Goal: Task Accomplishment & Management: Complete application form

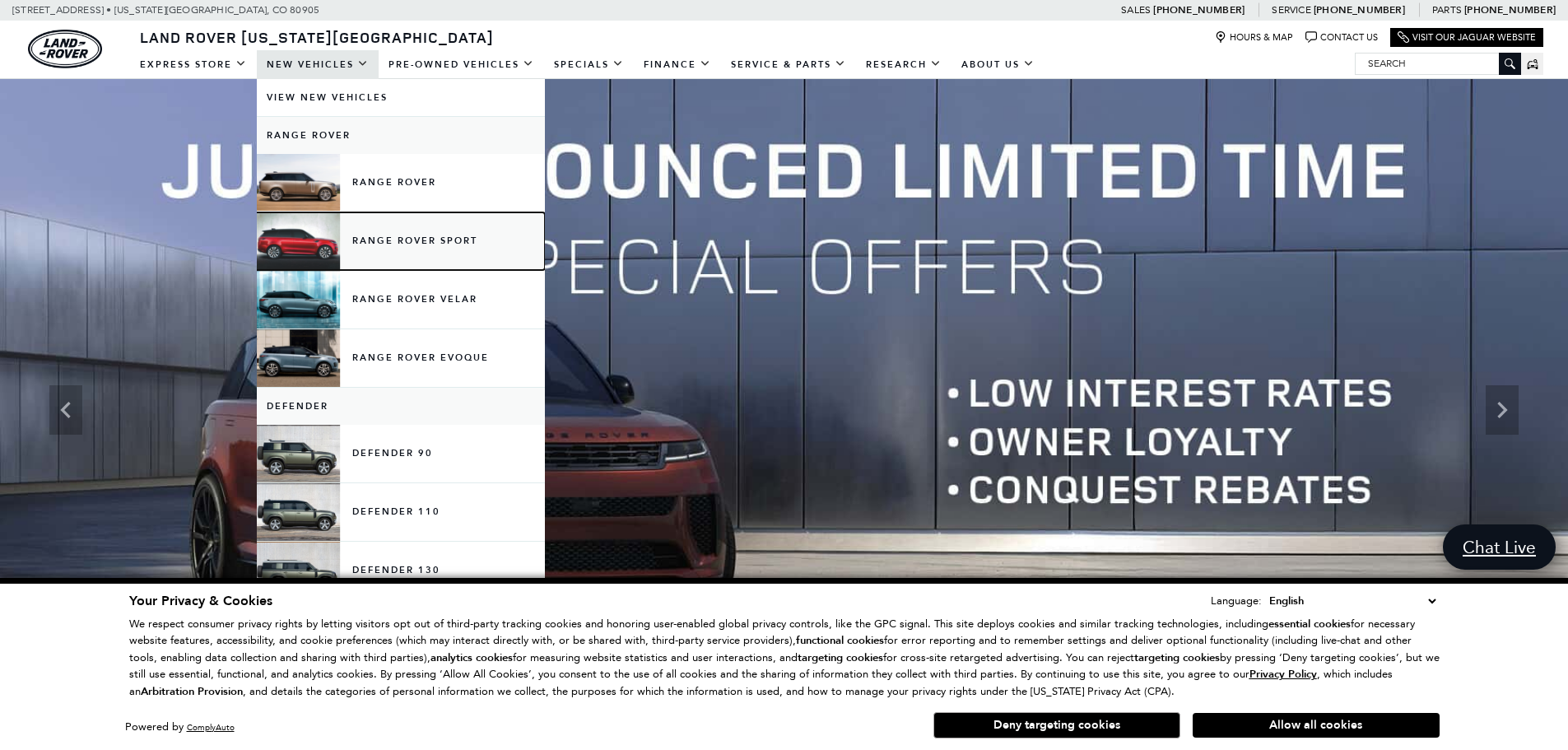
click at [478, 239] on link "Range Rover Sport" at bounding box center [401, 241] width 288 height 58
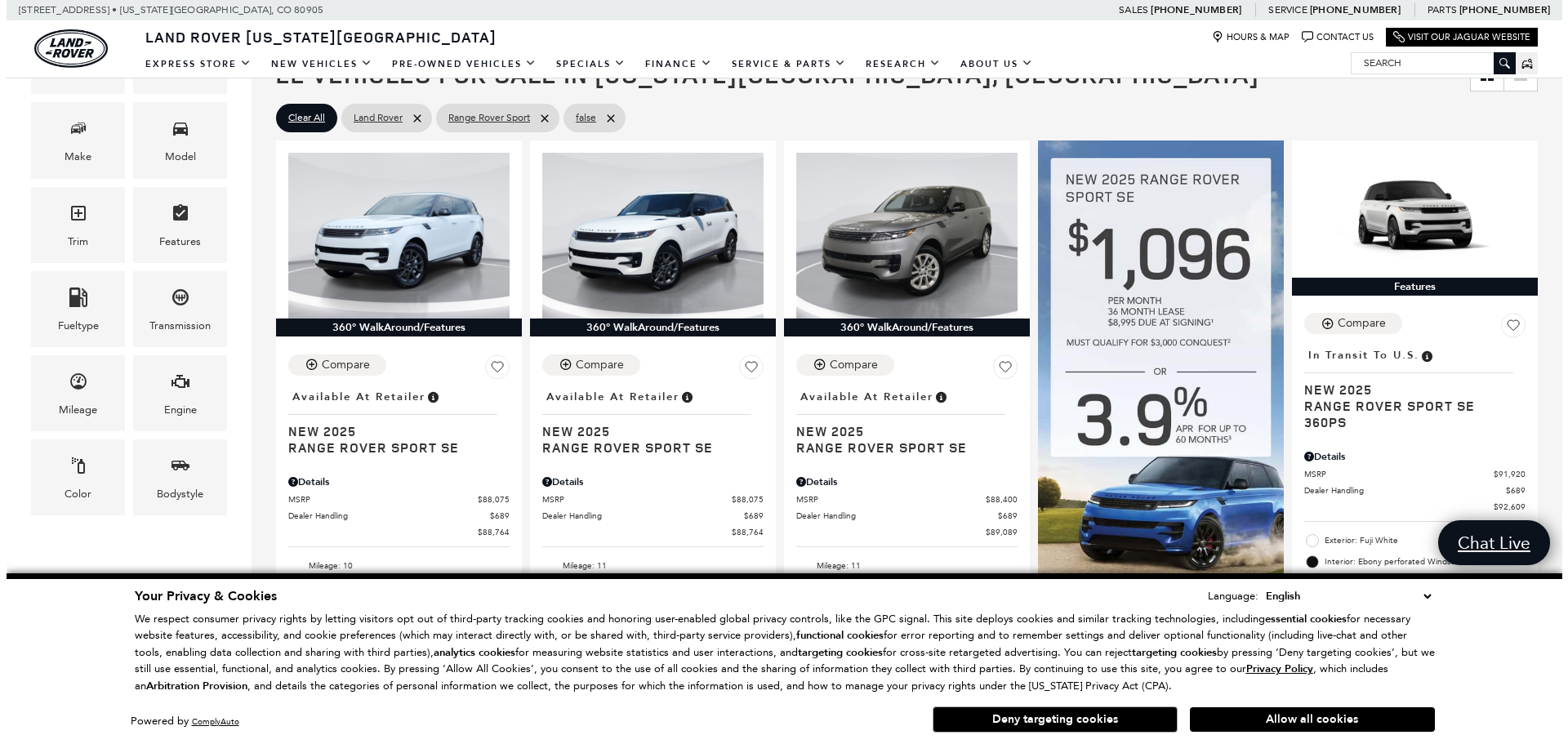
scroll to position [408, 0]
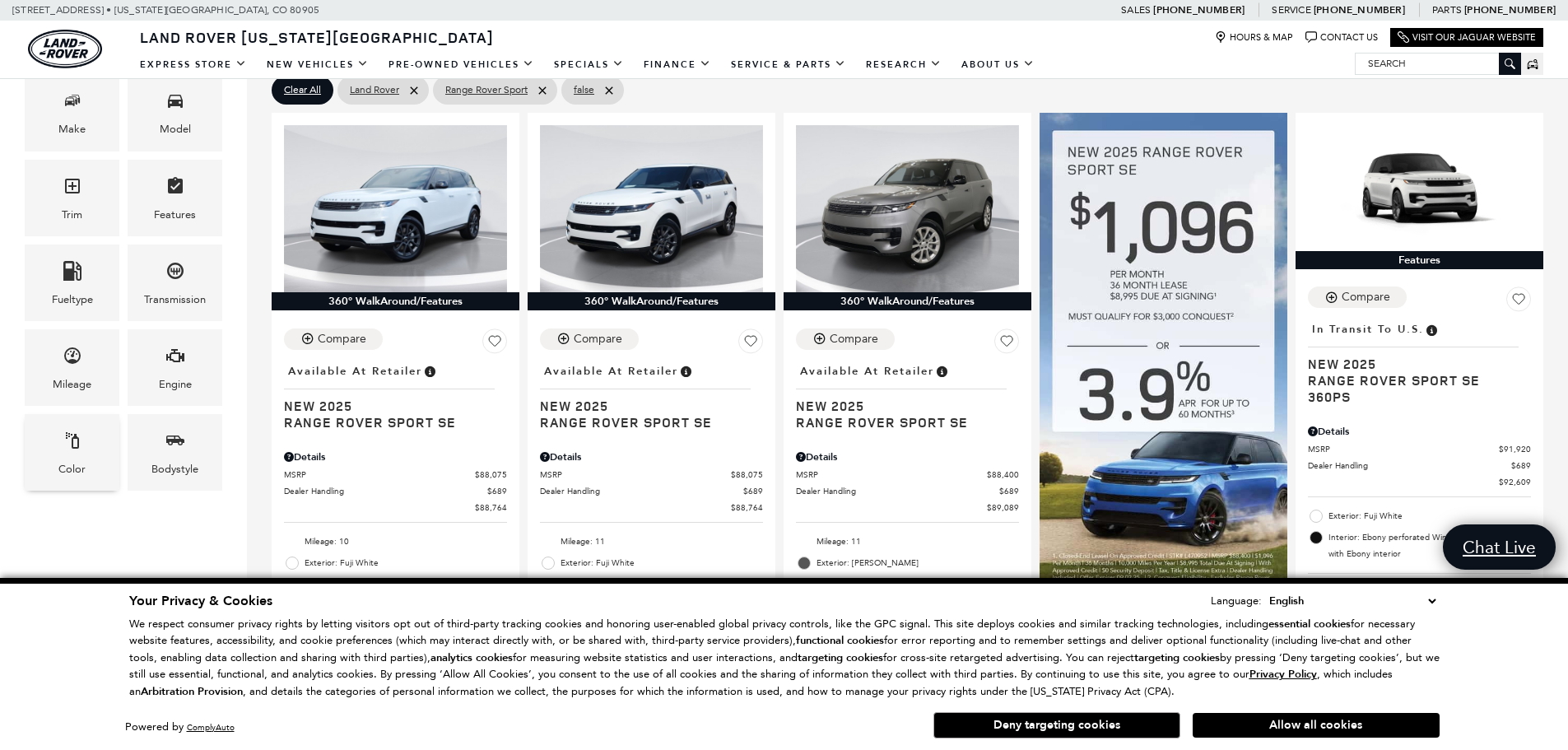
click at [81, 442] on icon "Color" at bounding box center [72, 440] width 20 height 20
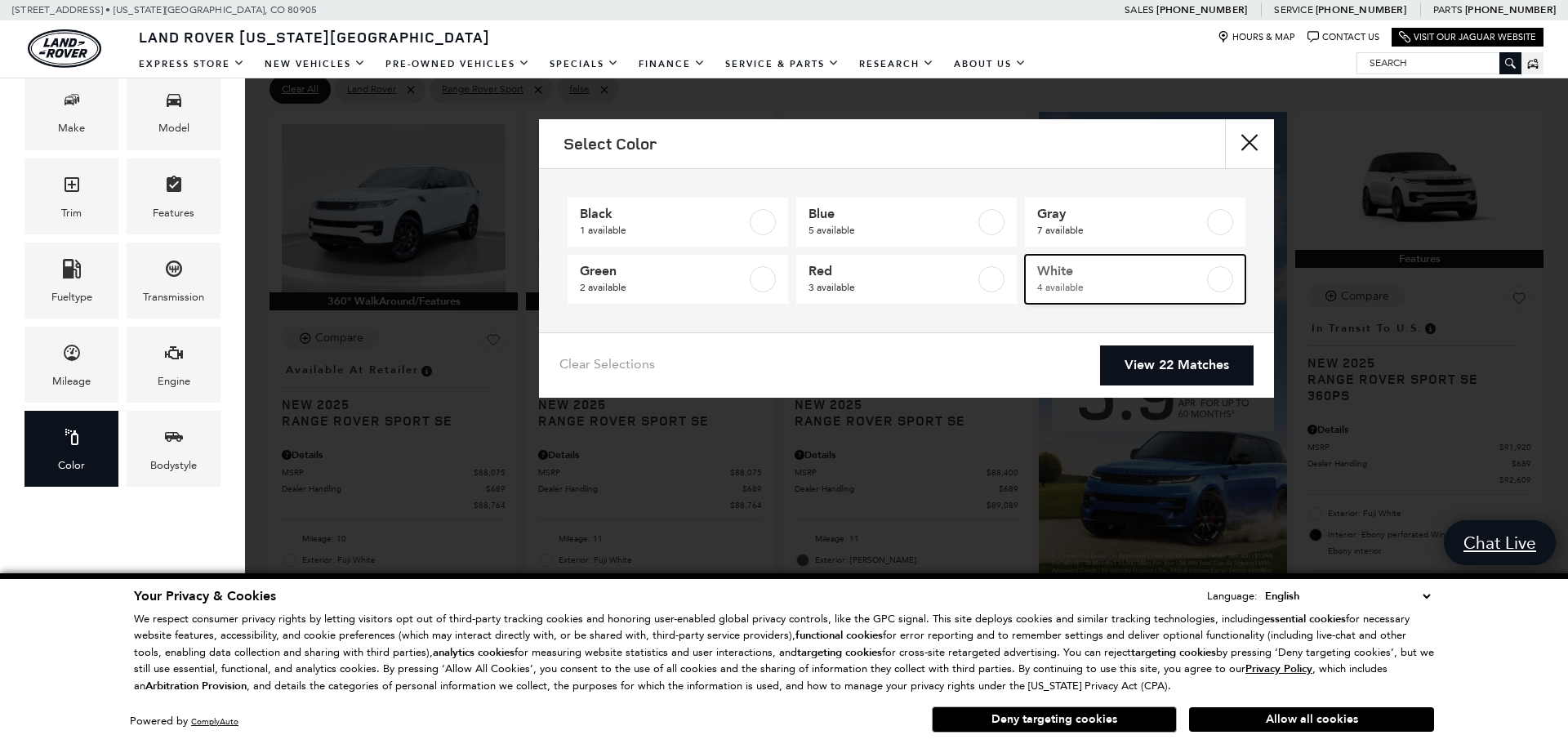
click at [1079, 280] on span "4 available" at bounding box center [1121, 287] width 167 height 16
type input "$93,834"
checkbox input "true"
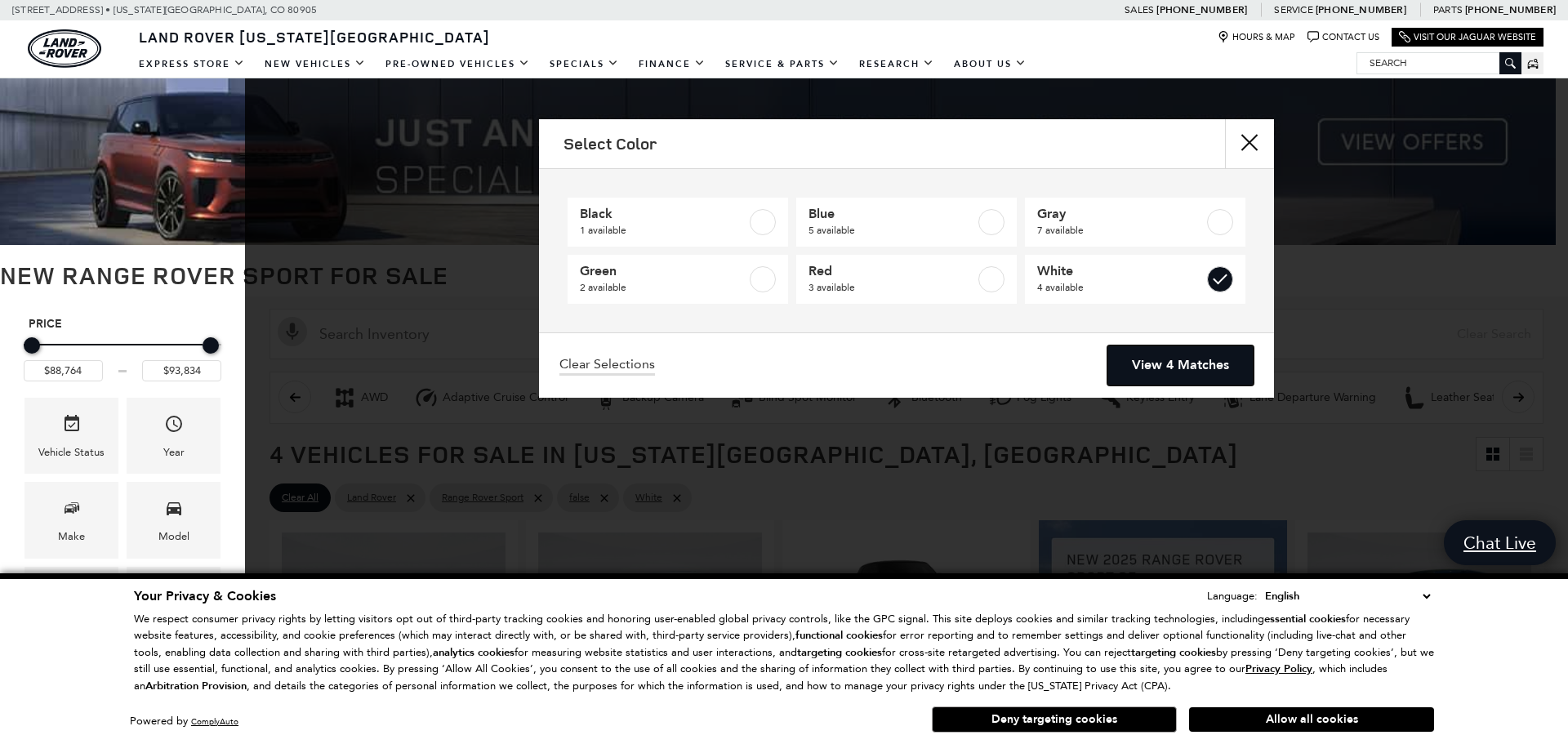
click at [1205, 373] on link "View 4 Matches" at bounding box center [1181, 365] width 146 height 40
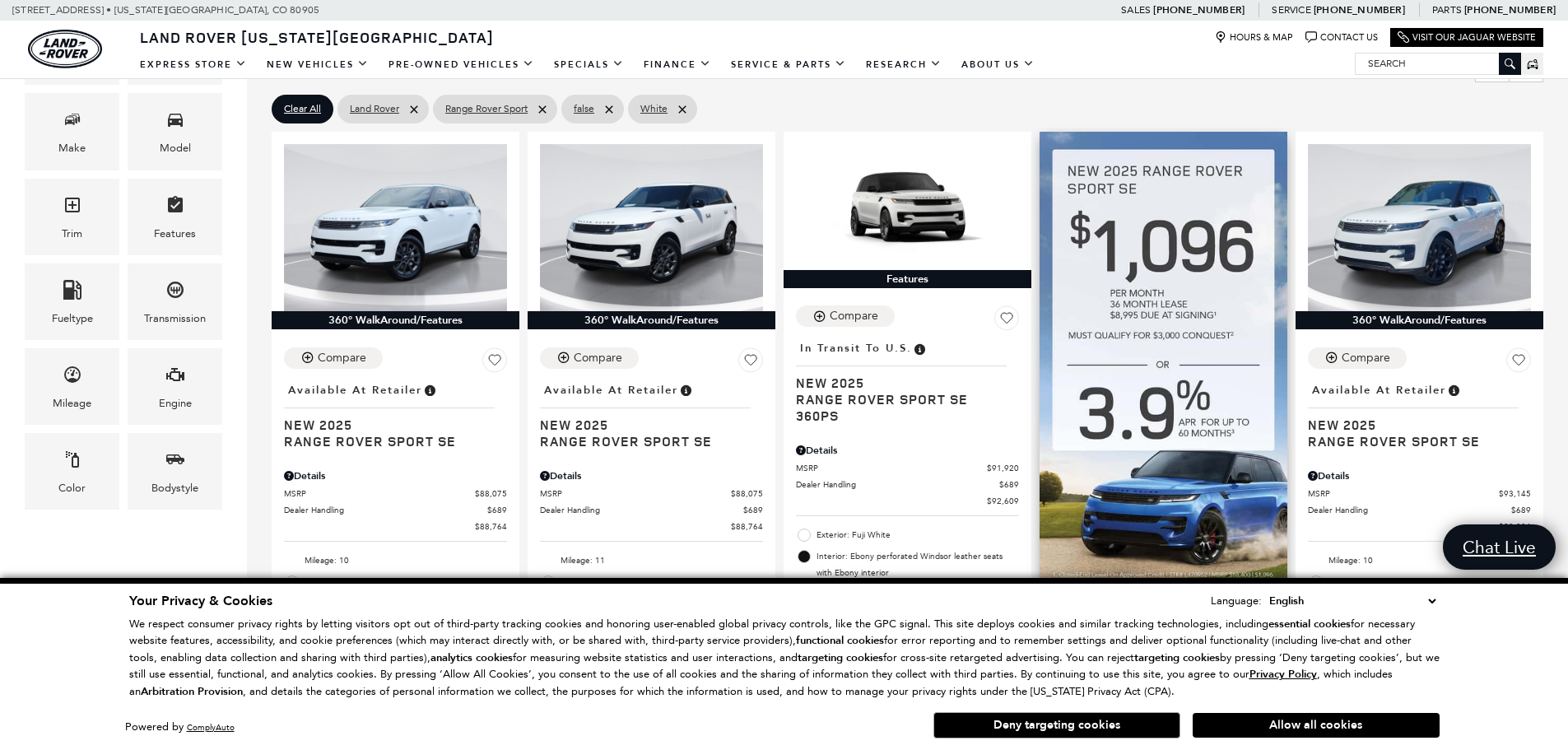
scroll to position [412, 0]
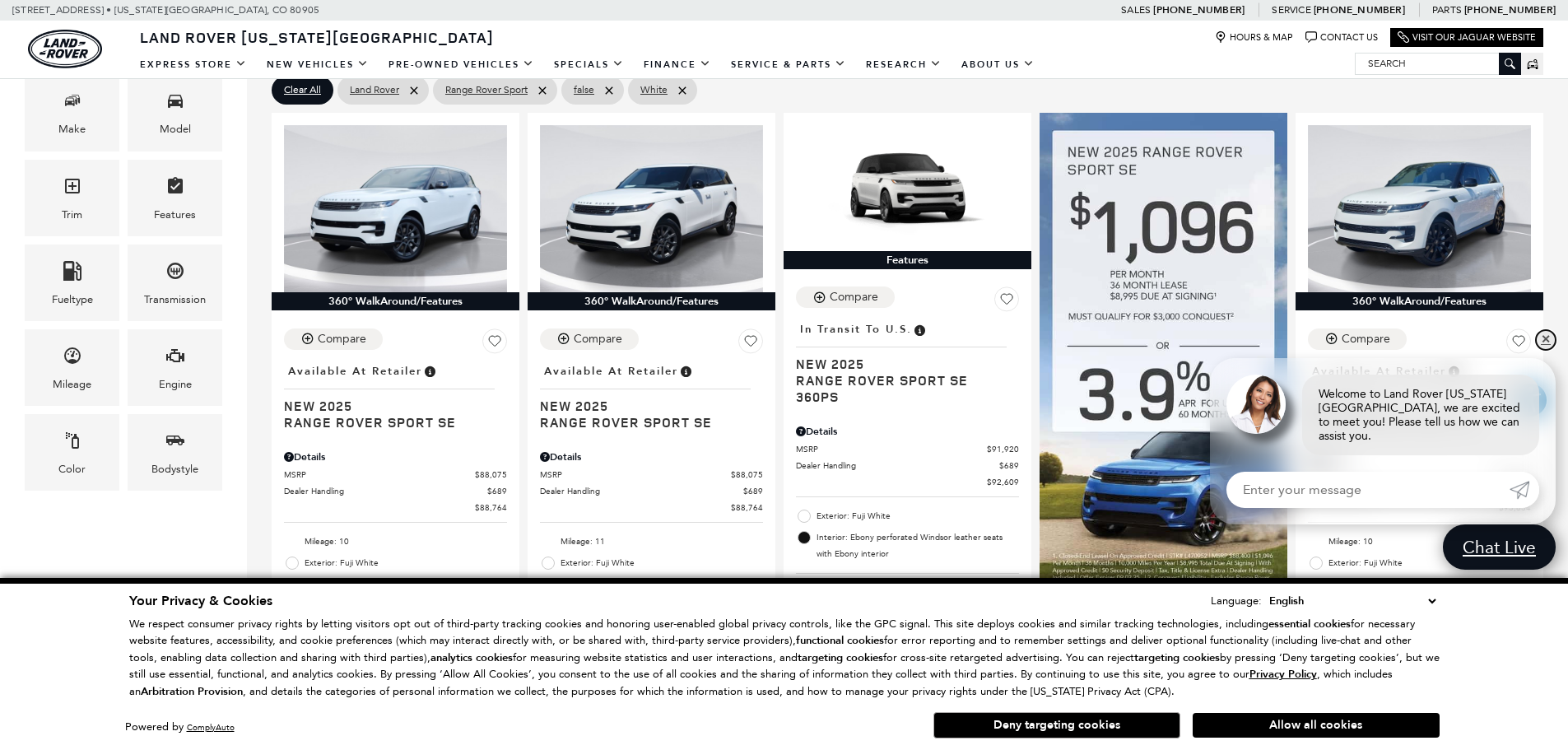
click at [1543, 349] on link "✕" at bounding box center [1545, 339] width 20 height 20
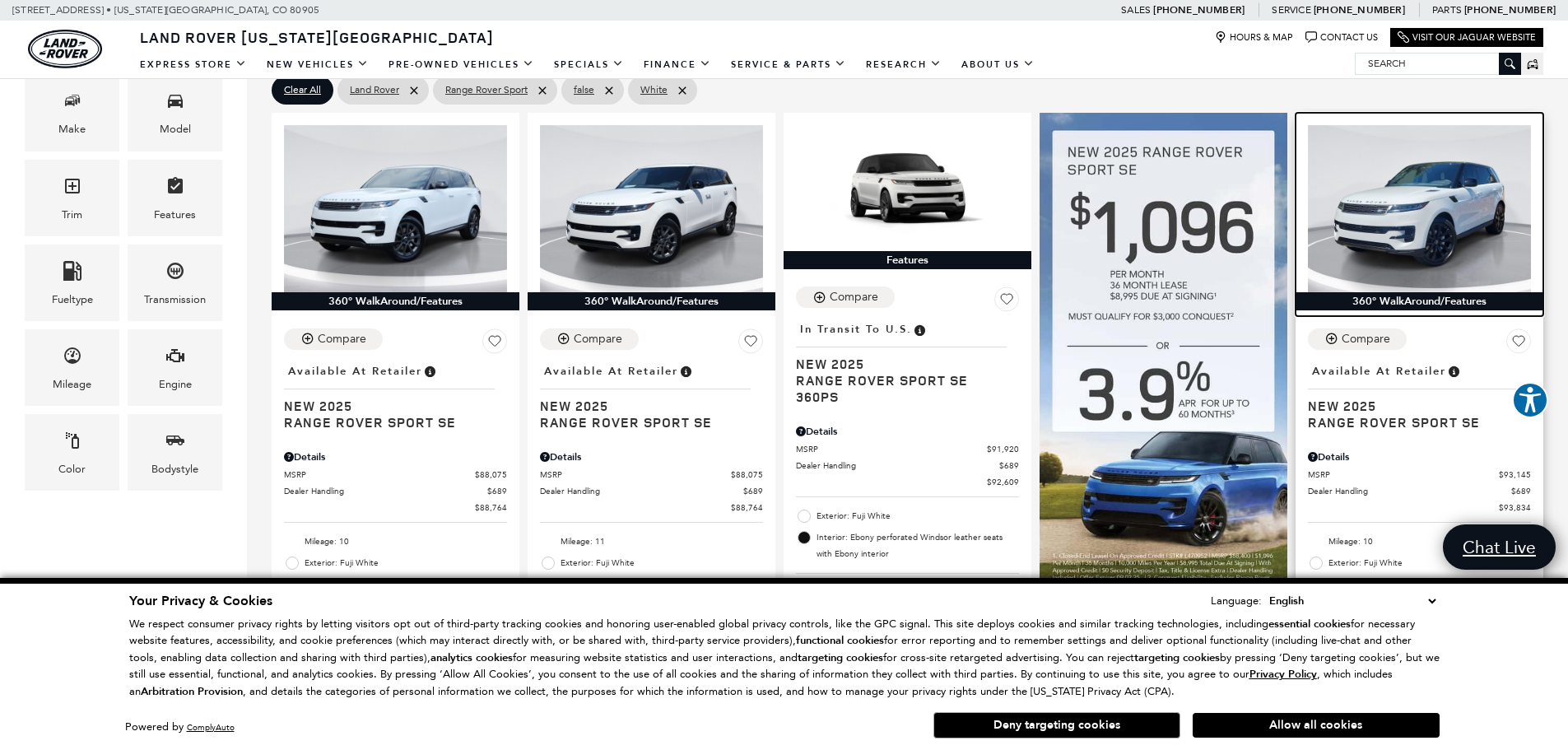
click at [1363, 214] on img at bounding box center [1420, 209] width 223 height 167
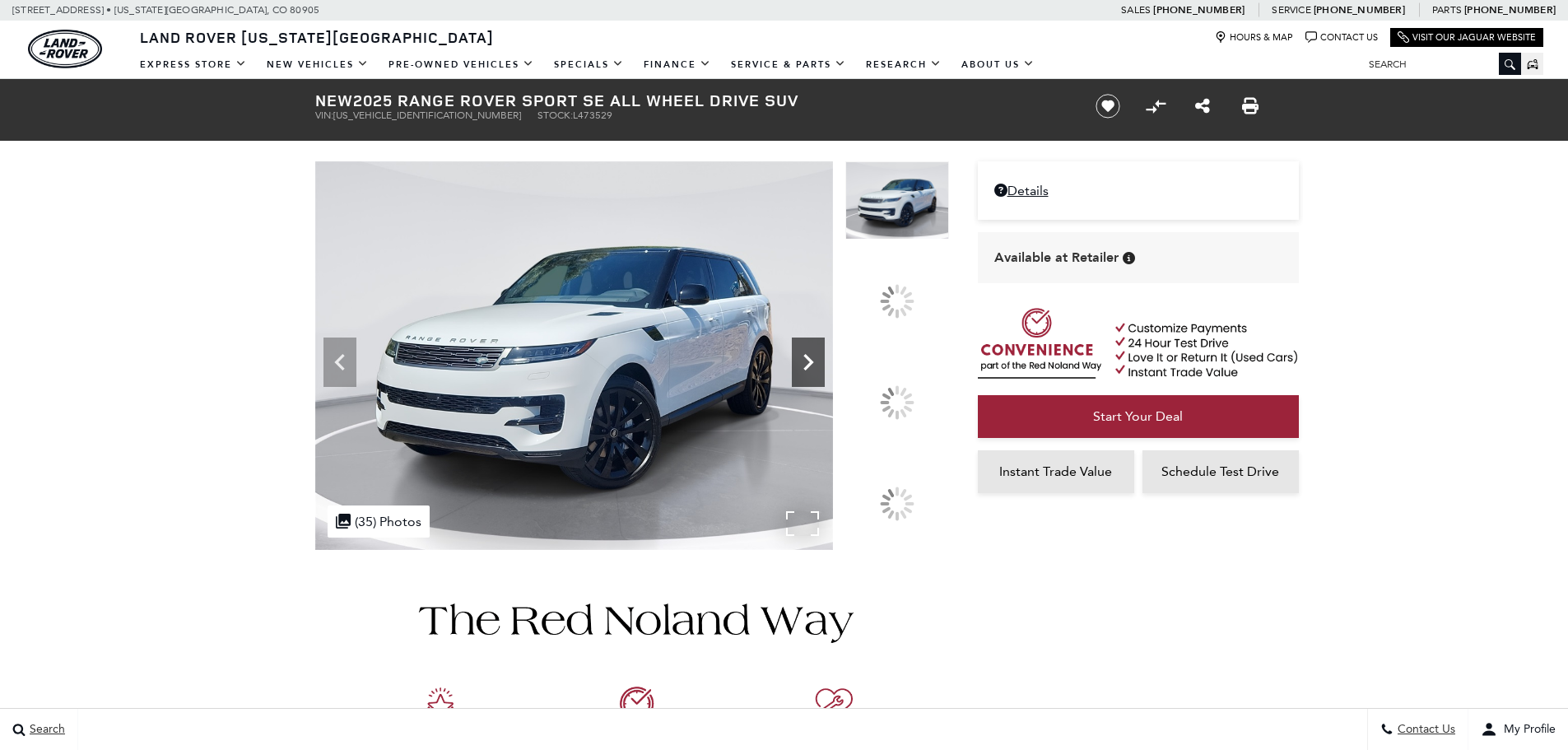
click at [825, 378] on icon at bounding box center [808, 362] width 33 height 33
click at [813, 371] on icon at bounding box center [809, 361] width 10 height 16
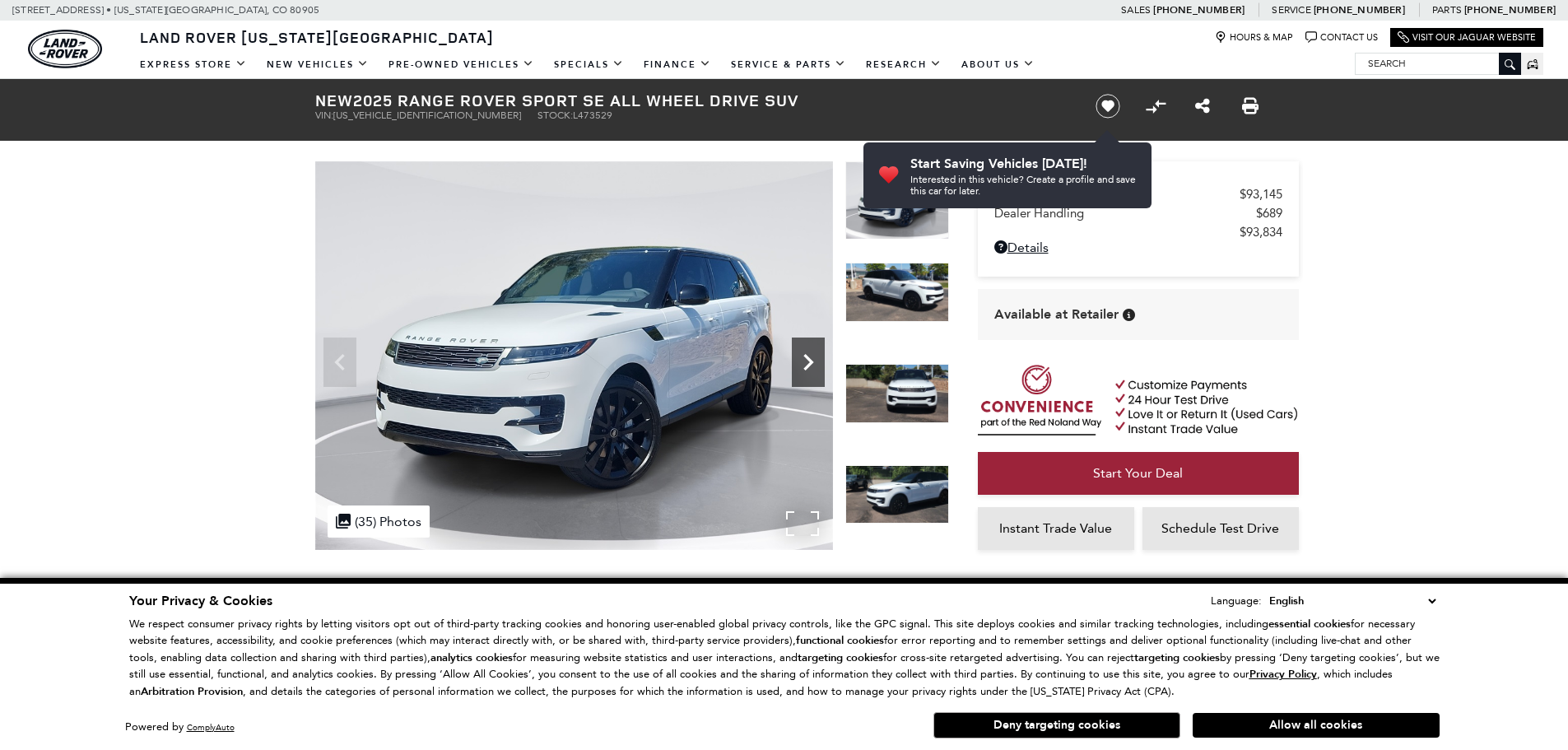
click at [800, 357] on icon "Next" at bounding box center [808, 362] width 33 height 33
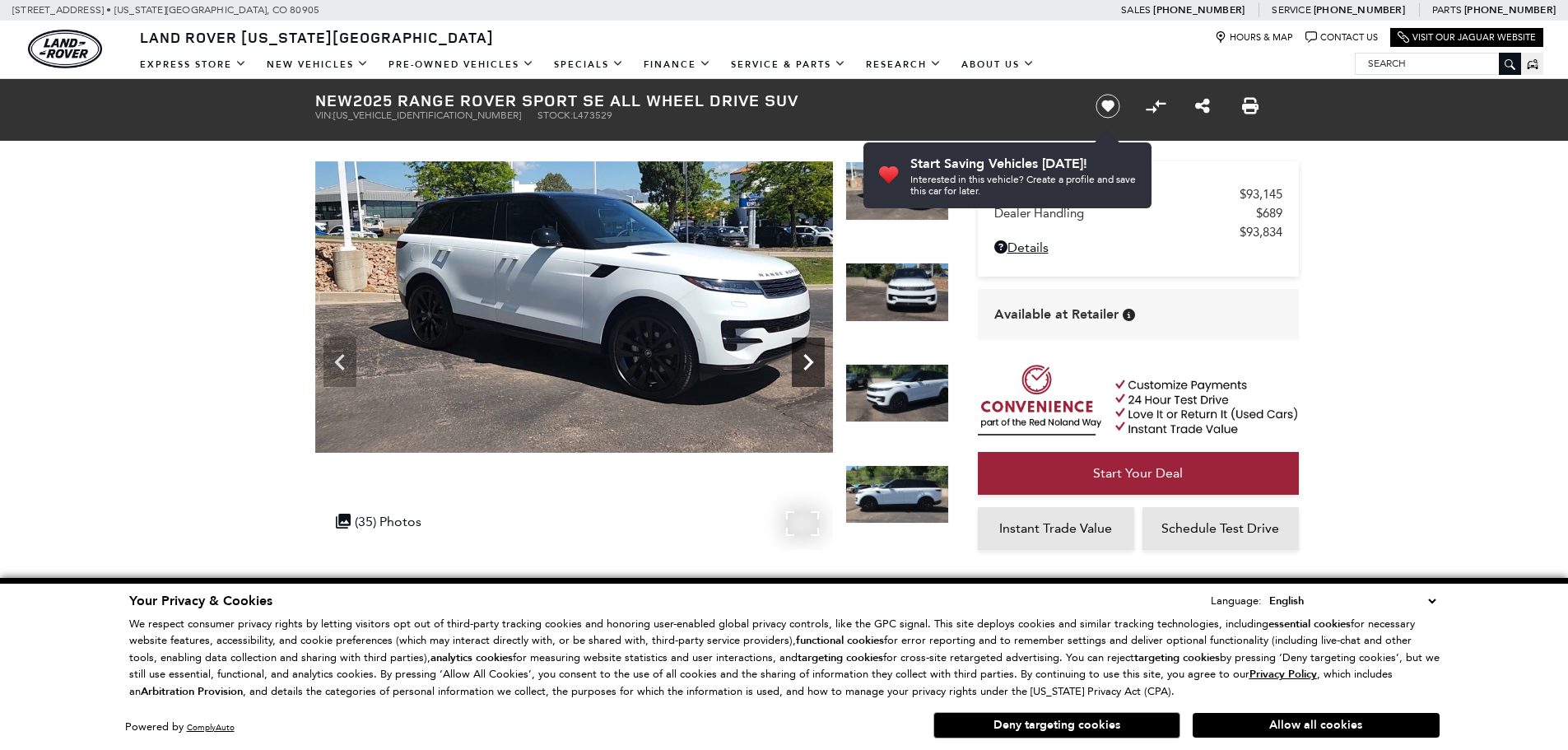
click at [800, 357] on icon "Next" at bounding box center [808, 362] width 33 height 33
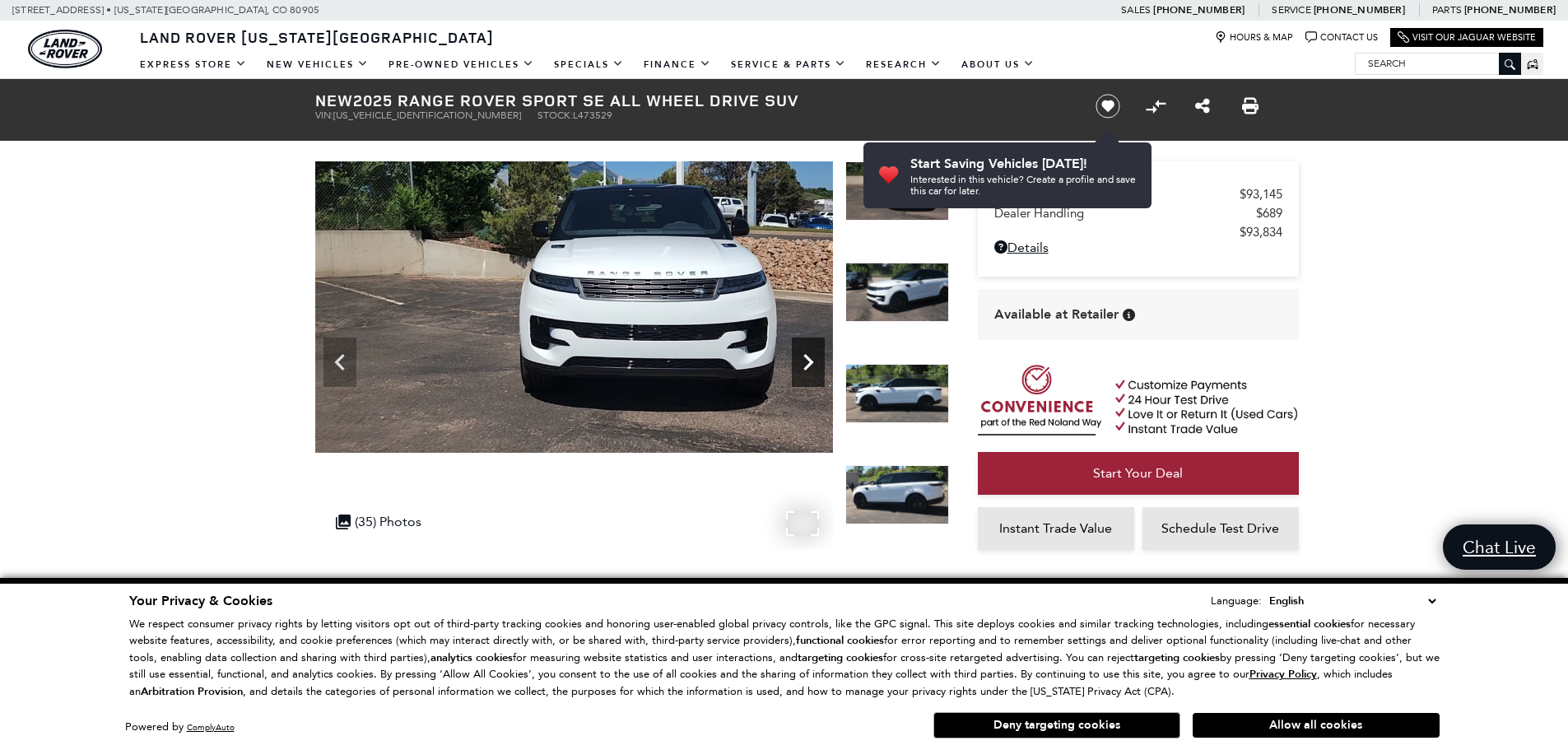
click at [800, 357] on icon "Next" at bounding box center [808, 362] width 33 height 33
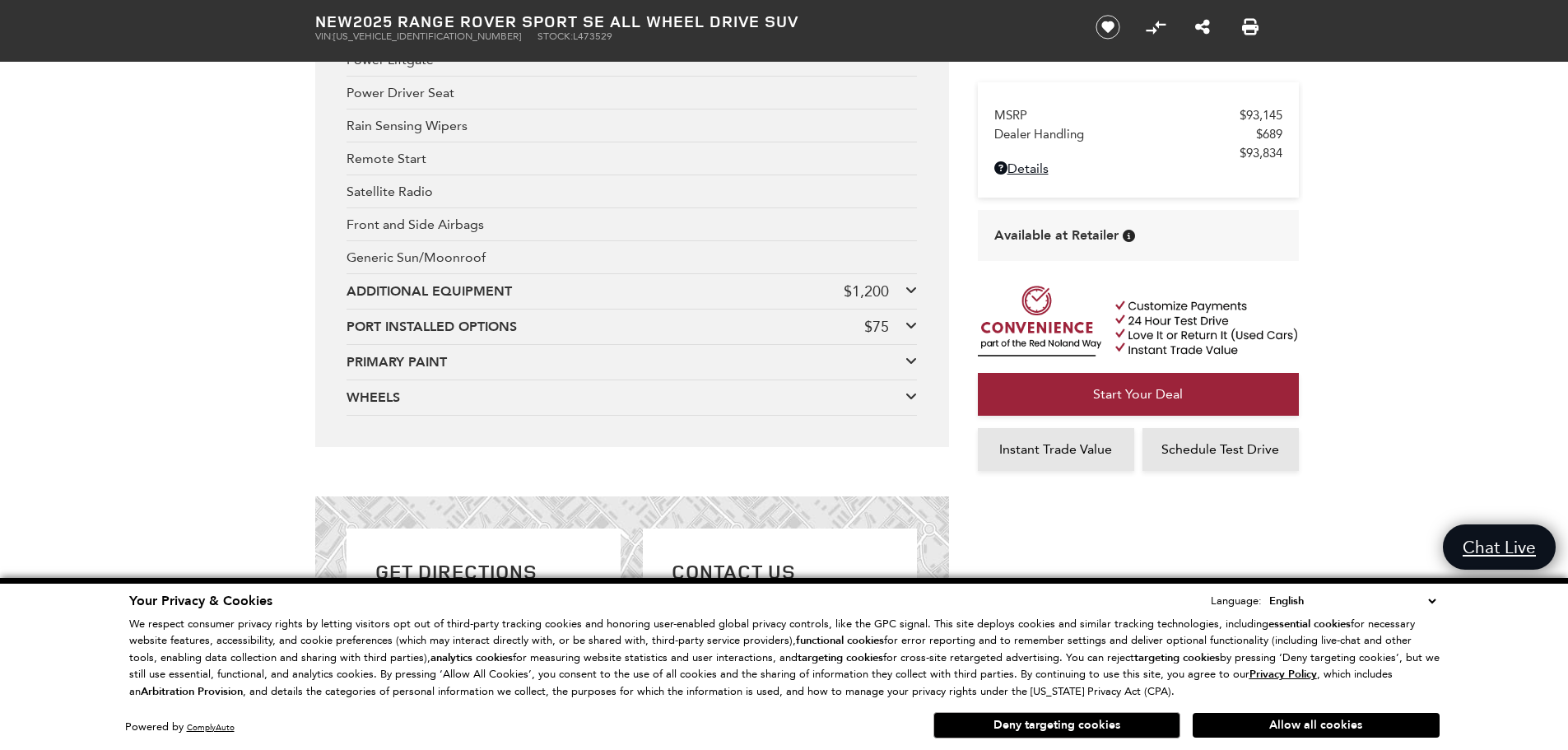
scroll to position [3375, 0]
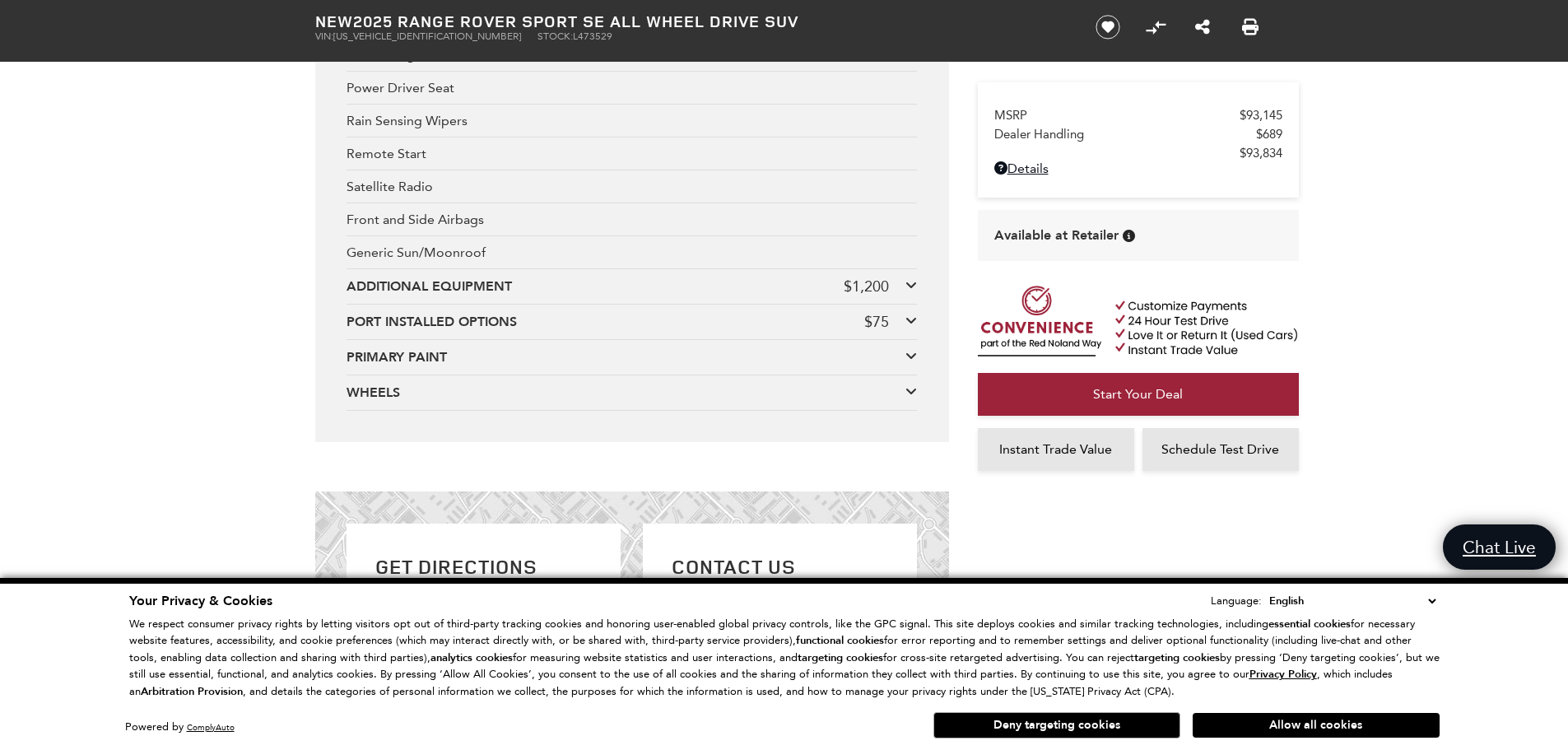
click at [679, 390] on div "WHEELS" at bounding box center [626, 392] width 559 height 18
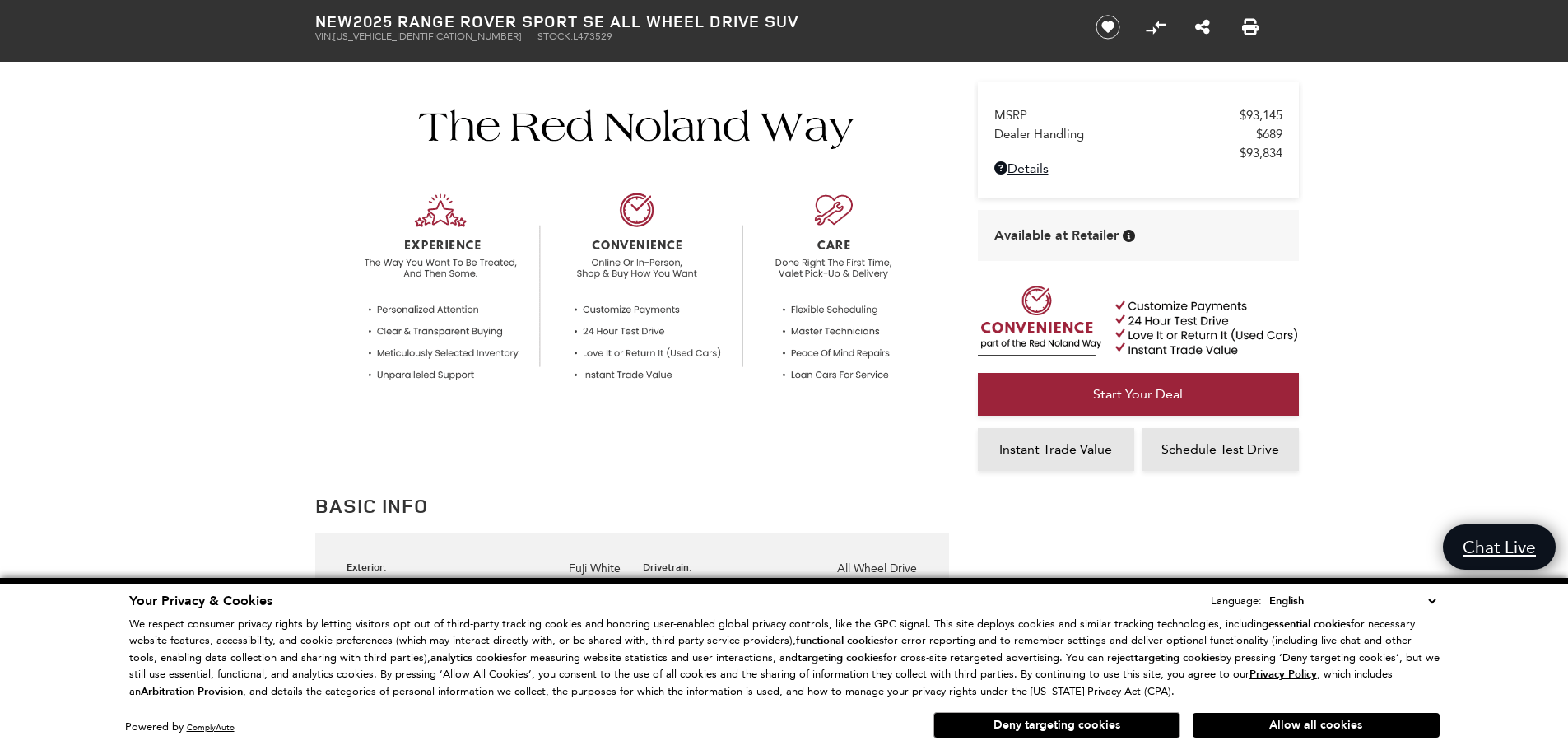
scroll to position [0, 0]
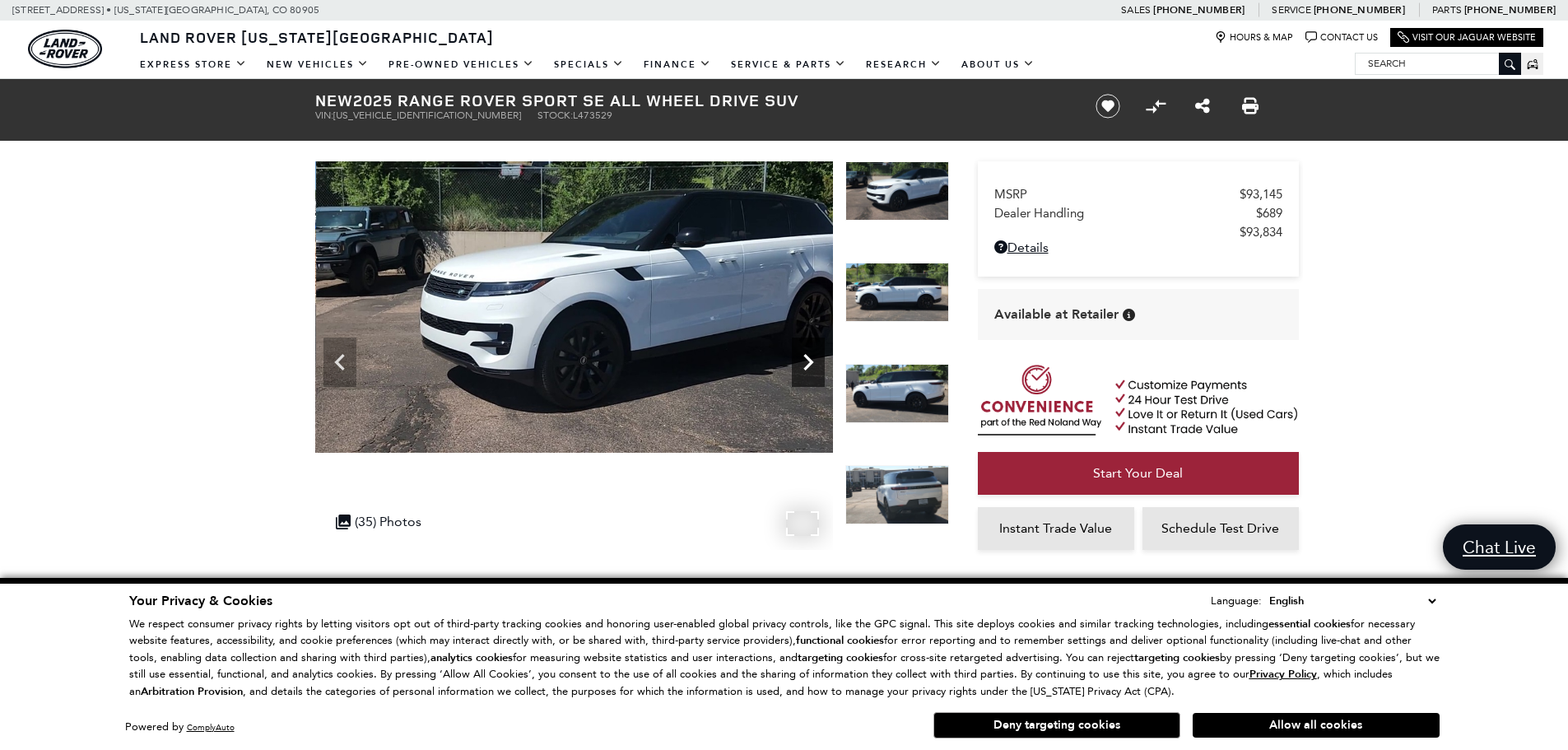
click at [802, 379] on div "Next" at bounding box center [808, 362] width 33 height 49
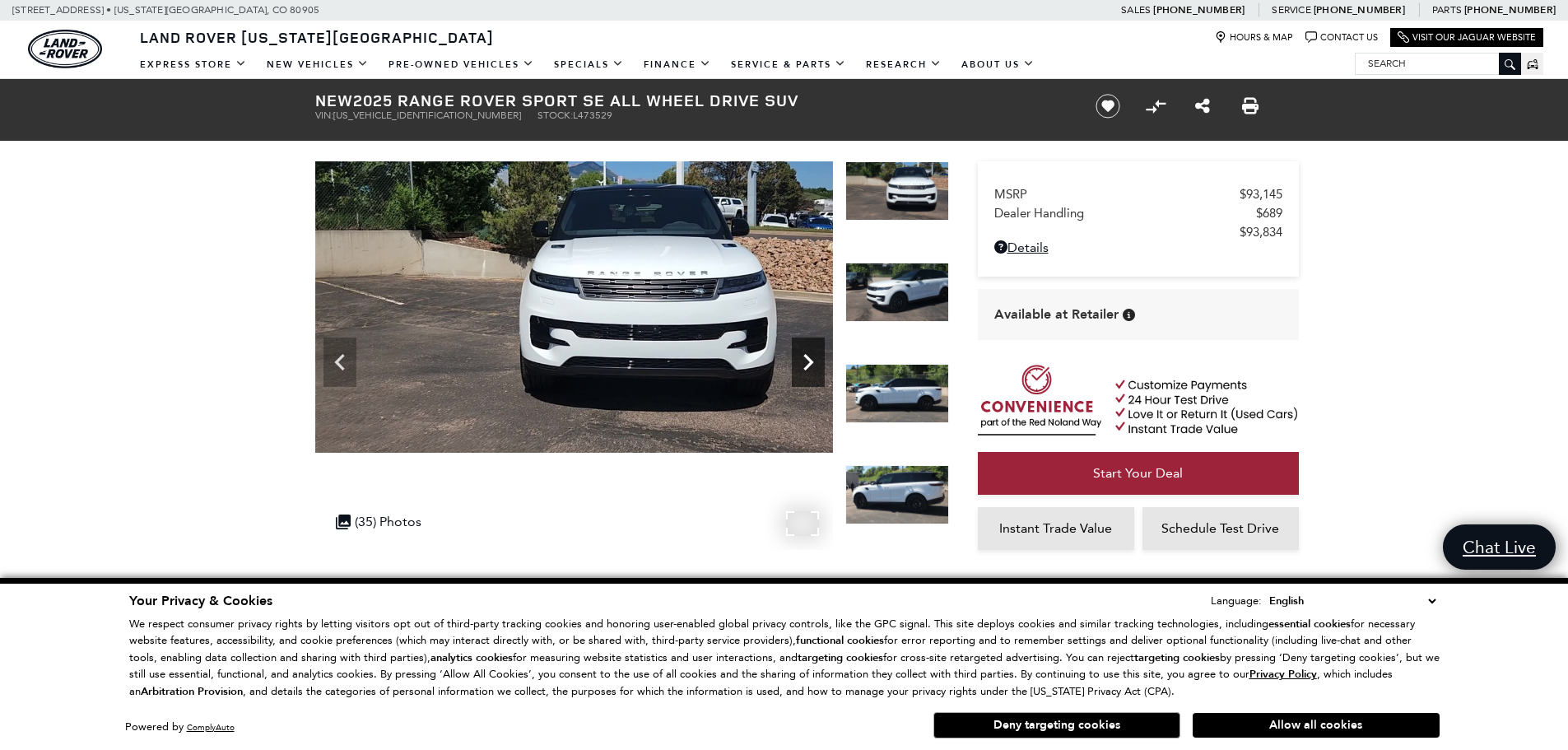
click at [806, 370] on icon "Next" at bounding box center [809, 361] width 10 height 16
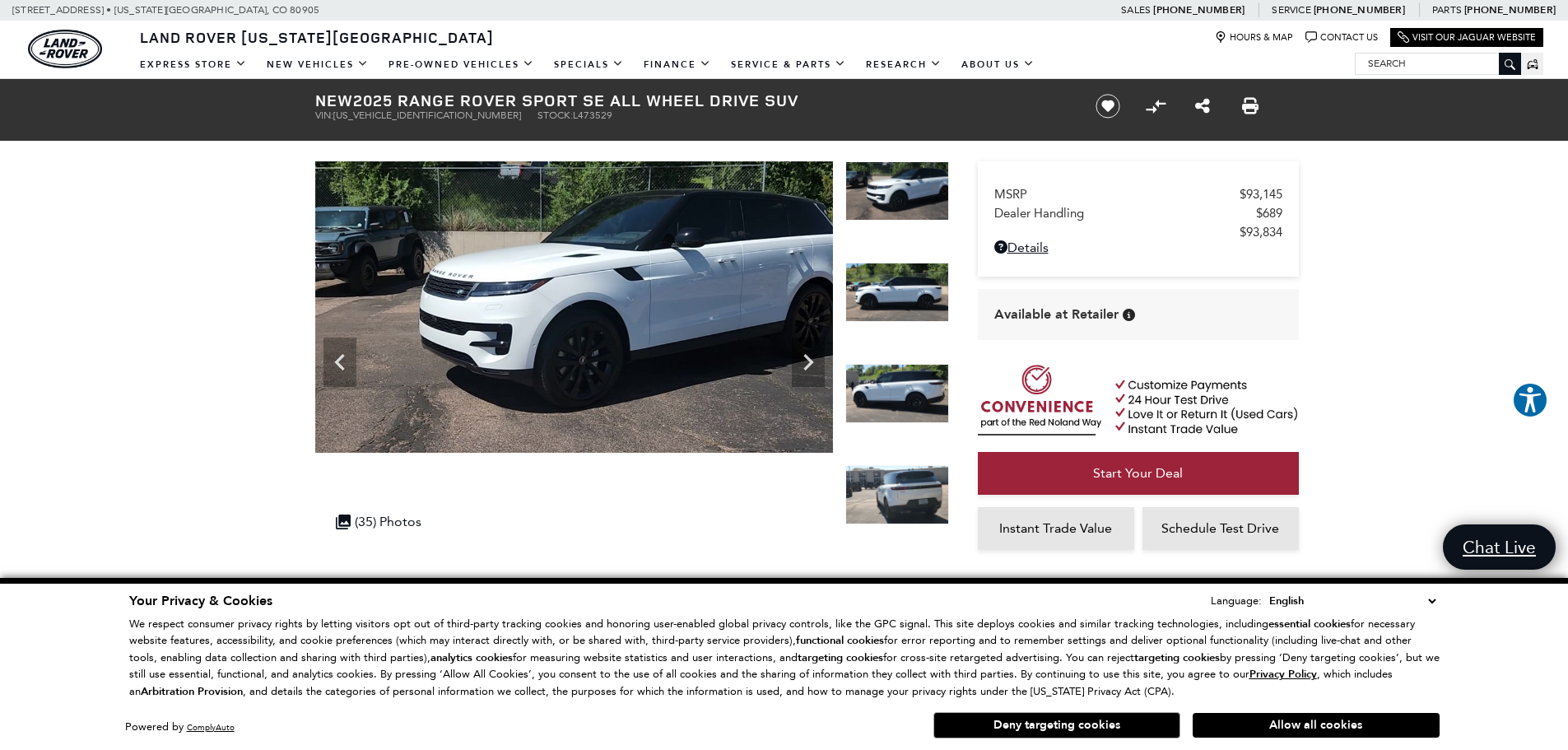
click at [1358, 30] on div "Map Marker Icon Hours & Map Chat Bubble Icon Contact Us Link Icon Visit Our Jag…" at bounding box center [1373, 38] width 341 height 19
click at [1352, 36] on link "Chat Bubble Icon Contact Us" at bounding box center [1341, 38] width 72 height 12
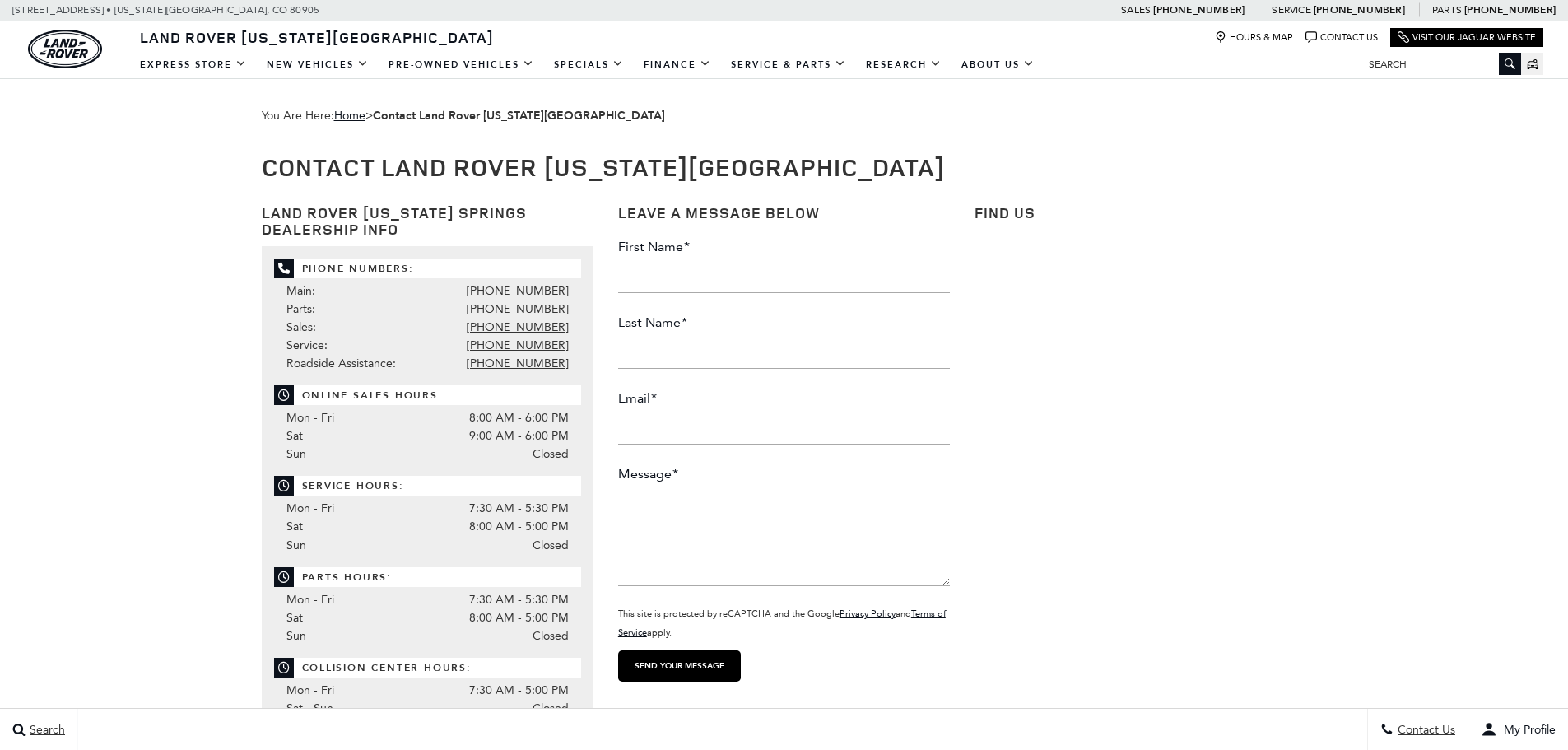
click at [766, 277] on input "First Name *" at bounding box center [783, 276] width 331 height 33
type input "Kelsey"
type input "Martin"
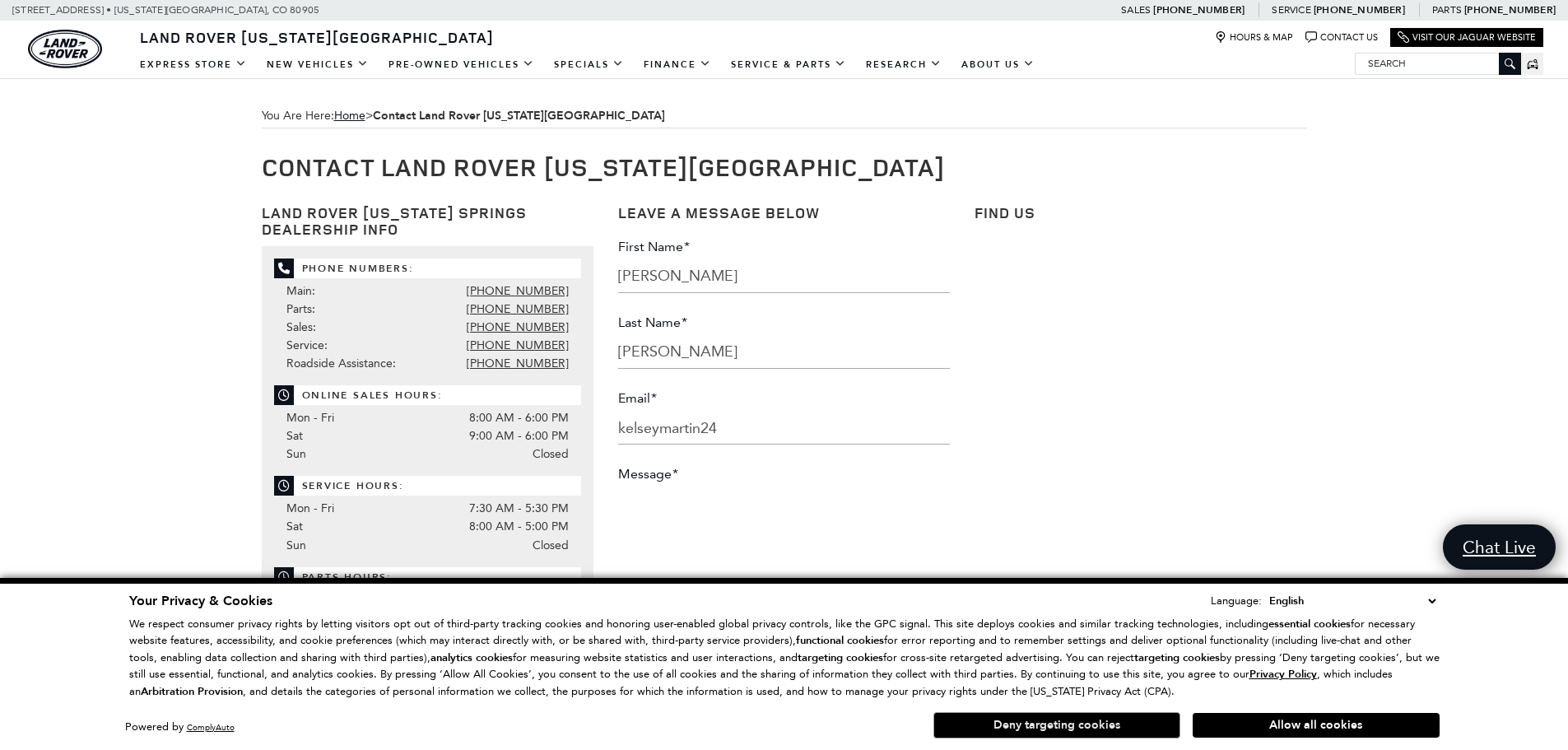
click at [1153, 730] on button "Deny targeting cookies" at bounding box center [1057, 724] width 247 height 26
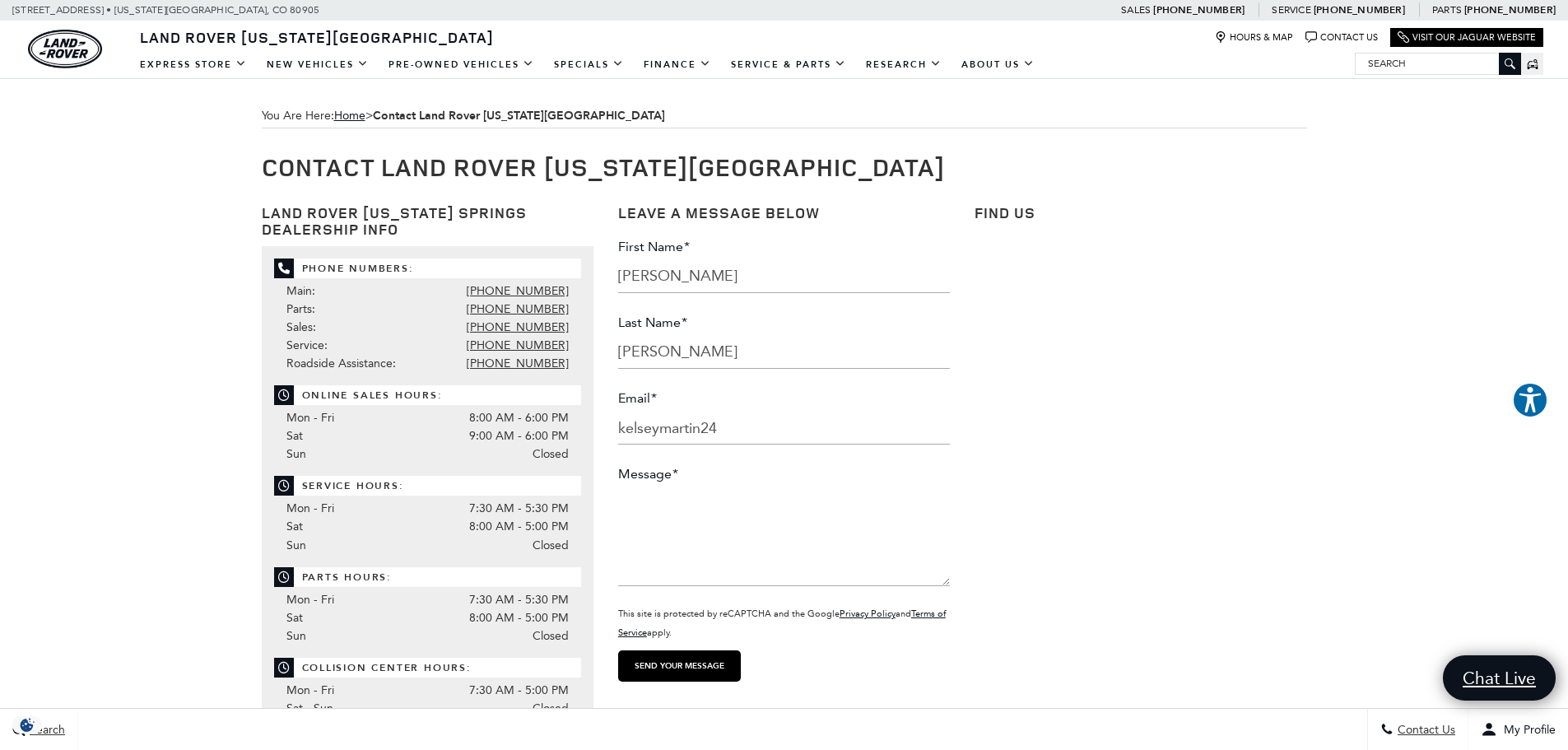
click at [808, 430] on input "kelseymartin24" at bounding box center [783, 428] width 331 height 33
type input "kelseymartin24@gmail.com"
paste textarea "I am reaching out to see if you can locate or get these specifics for a new 202…"
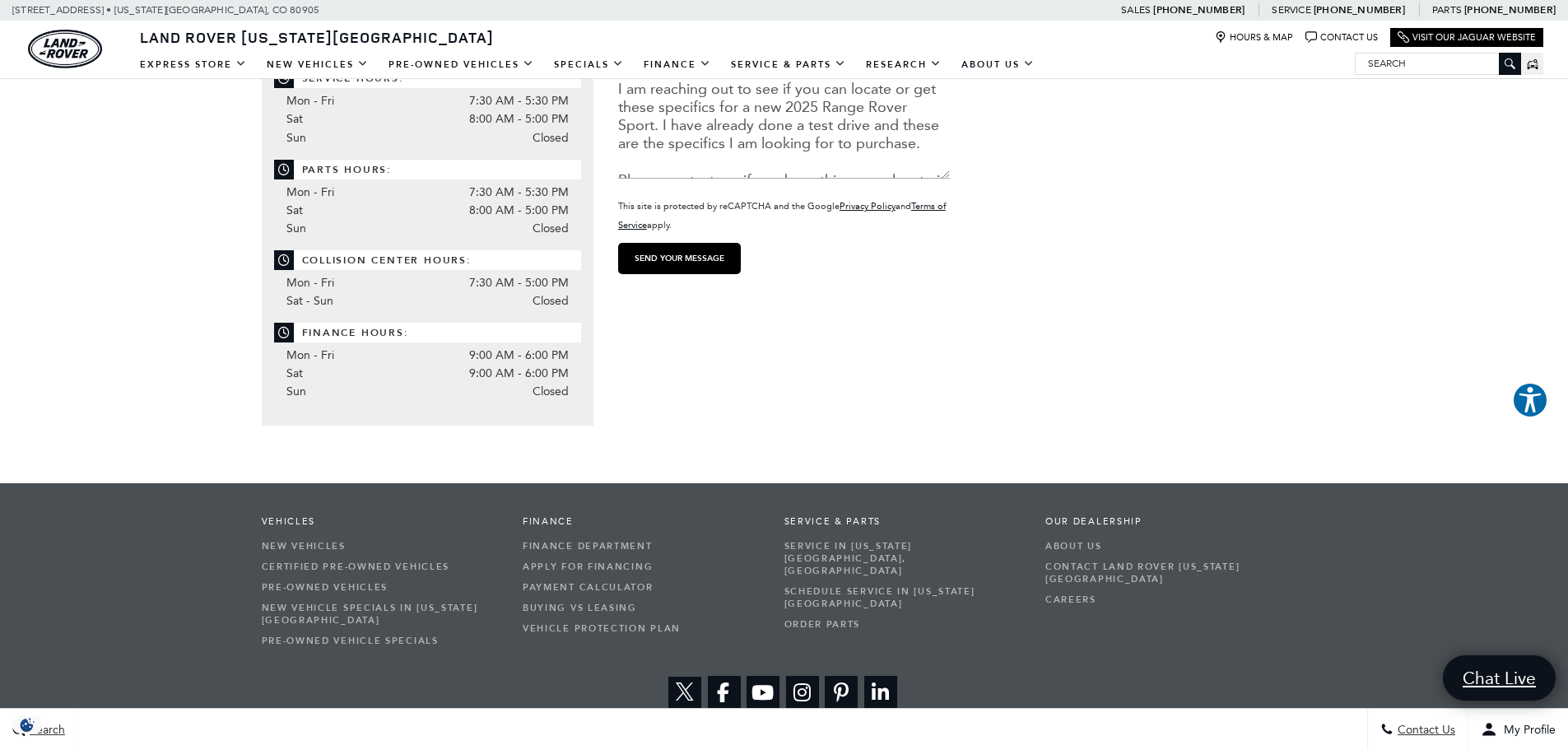
scroll to position [412, 0]
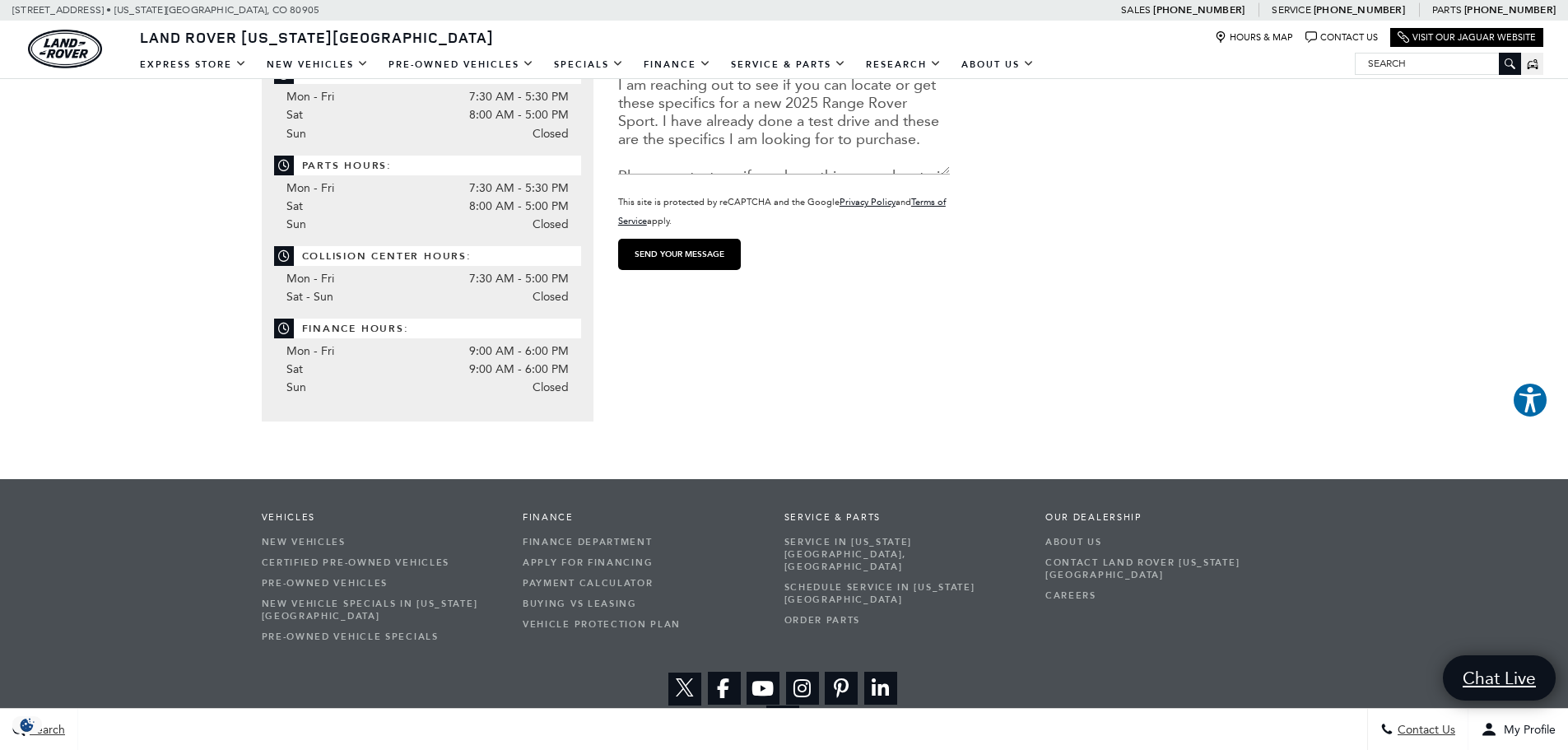
type textarea "I am reaching out to see if you can locate or get these specifics for a new 202…"
click at [706, 262] on input "Send your message" at bounding box center [679, 254] width 123 height 32
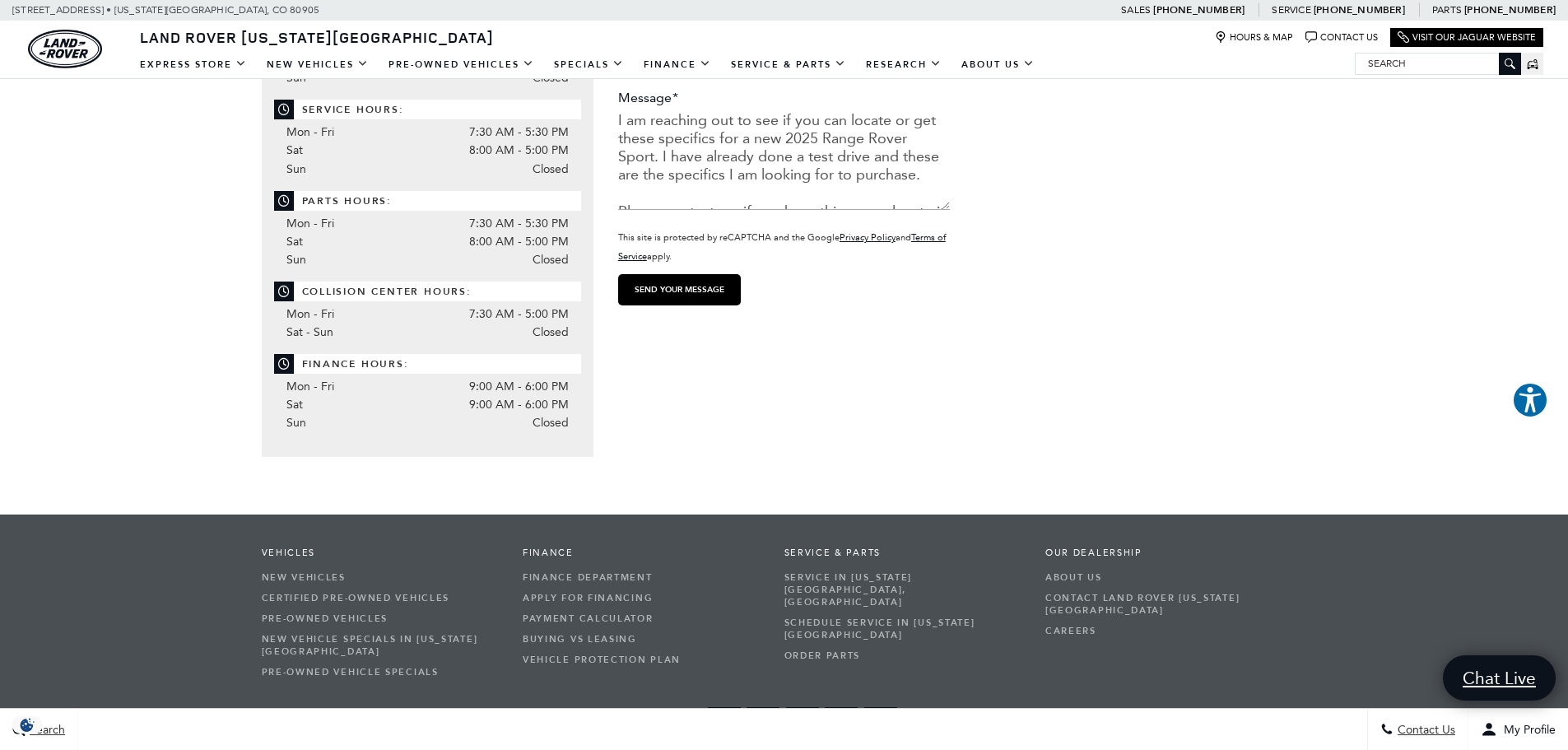
scroll to position [254, 0]
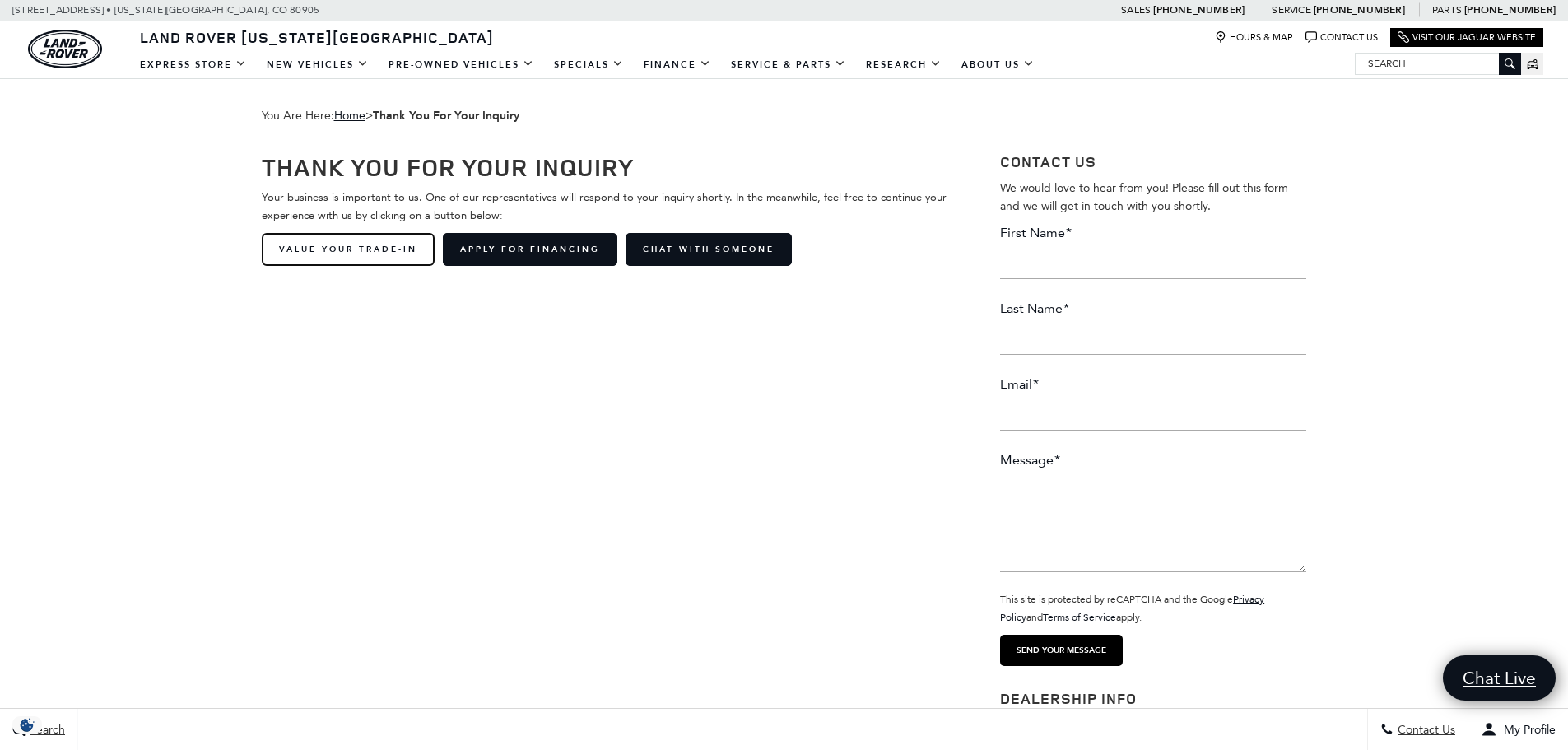
click at [378, 241] on link "Value Your Trade-In" at bounding box center [348, 249] width 173 height 33
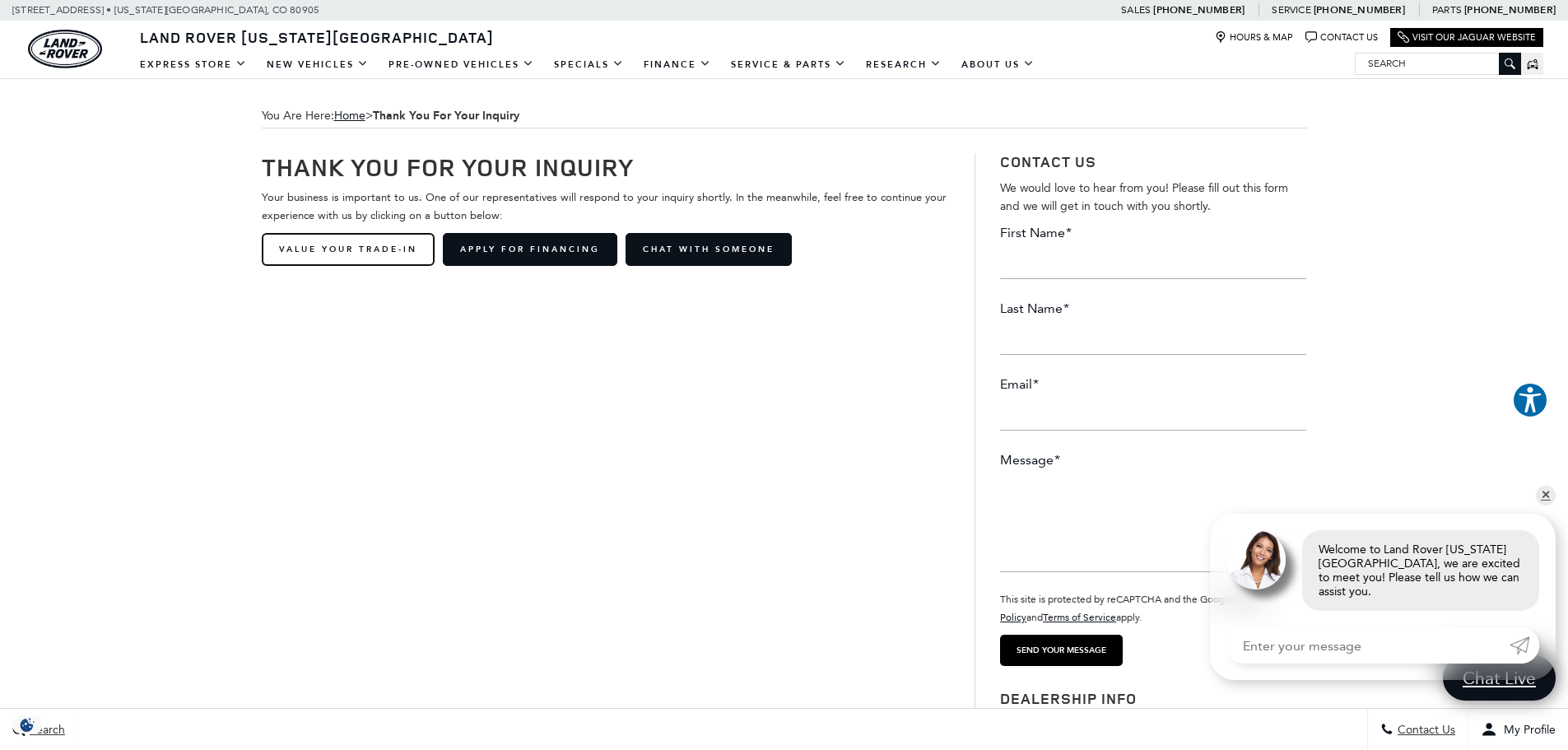
click at [365, 247] on link "Value Your Trade-In" at bounding box center [348, 249] width 173 height 33
click at [1546, 505] on link "✕" at bounding box center [1545, 495] width 20 height 20
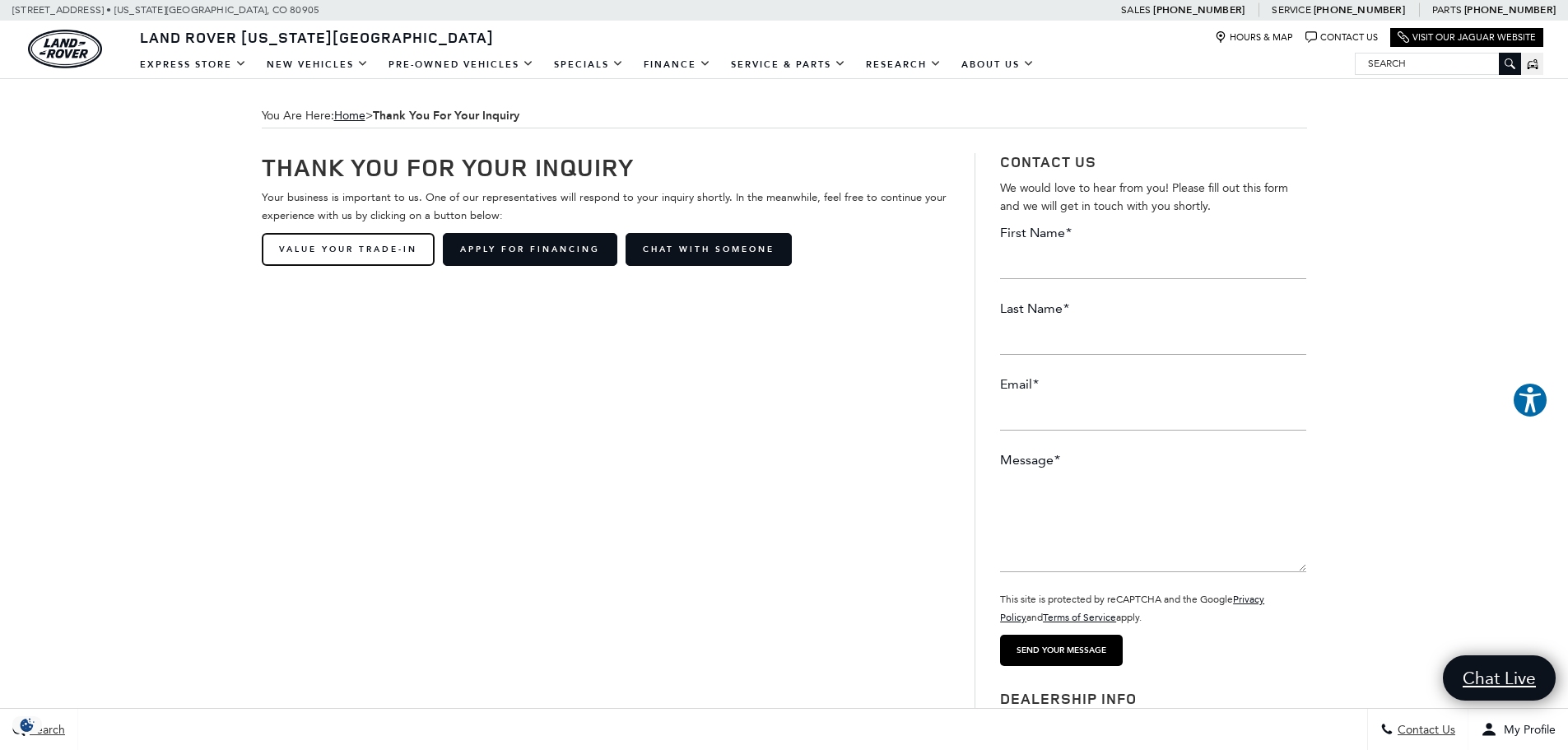
click at [305, 240] on link "Value Your Trade-In" at bounding box center [348, 249] width 173 height 33
click at [333, 251] on link "Value Your Trade-In" at bounding box center [348, 249] width 173 height 33
